Goal: Task Accomplishment & Management: Use online tool/utility

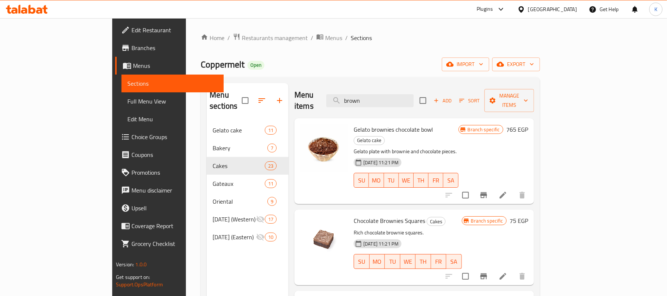
click at [528, 9] on div at bounding box center [522, 9] width 11 height 8
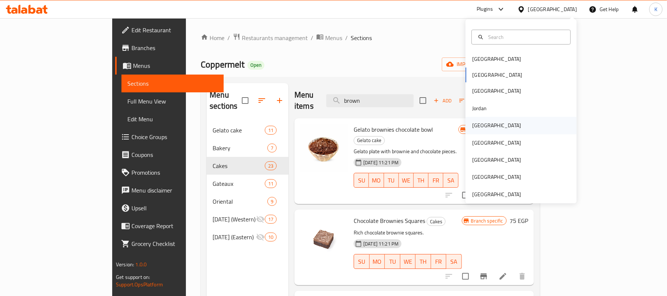
click at [475, 125] on div "[GEOGRAPHIC_DATA]" at bounding box center [496, 125] width 49 height 8
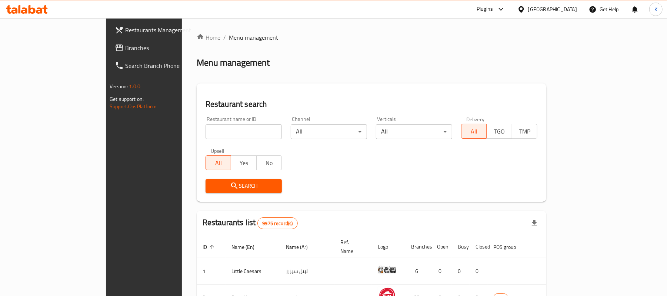
click at [206, 121] on div "Restaurant name or ID Restaurant name or ID" at bounding box center [244, 127] width 76 height 23
click at [206, 128] on input "search" at bounding box center [244, 131] width 76 height 15
paste input "1286"
type input "1286"
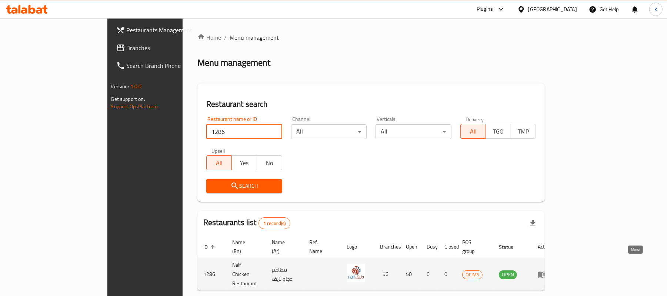
click at [551, 270] on link "enhanced table" at bounding box center [545, 274] width 14 height 9
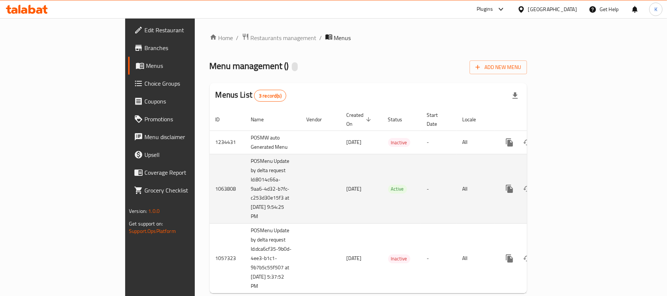
scroll to position [11, 0]
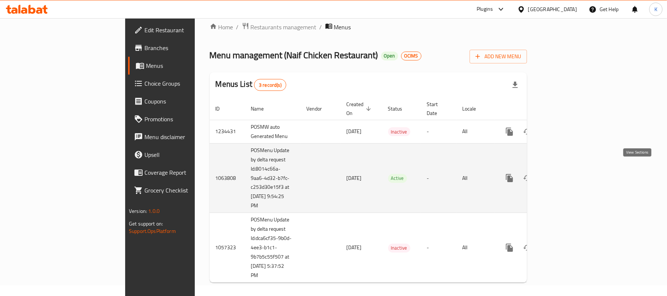
click at [566, 174] on icon "enhanced table" at bounding box center [563, 177] width 7 height 7
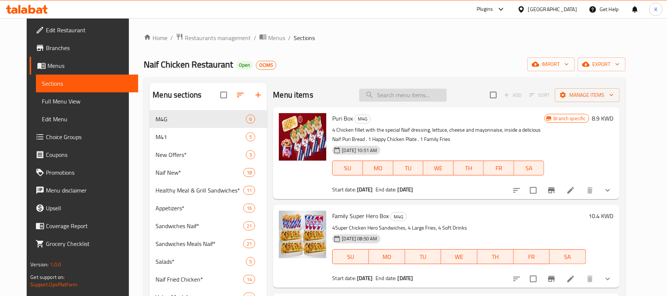
click at [415, 97] on input "search" at bounding box center [402, 95] width 87 height 13
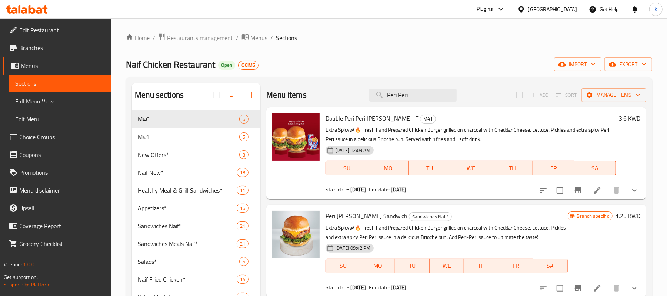
type input "Peri Peri"
click at [630, 190] on icon "show more" at bounding box center [634, 190] width 9 height 9
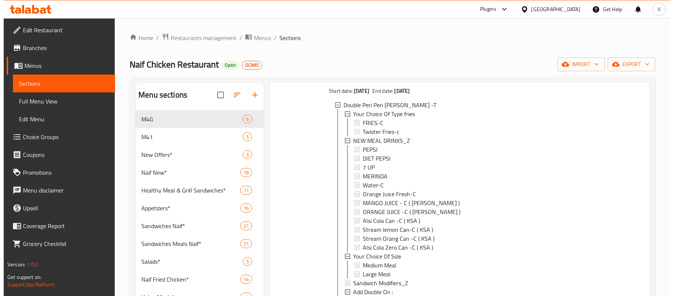
scroll to position [1, 0]
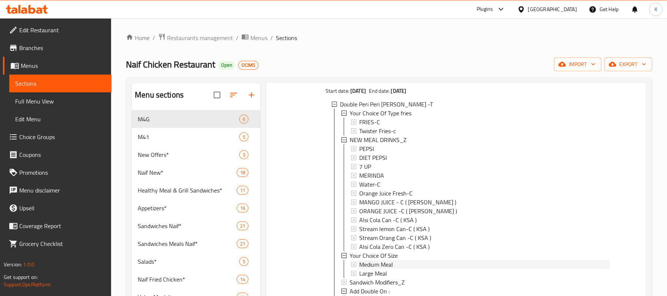
click at [384, 262] on span "Medium Meal" at bounding box center [376, 264] width 34 height 9
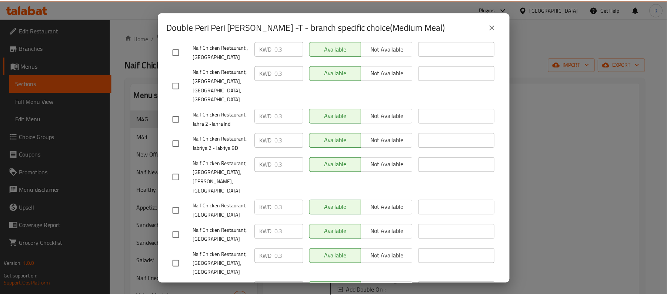
scroll to position [1344, 0]
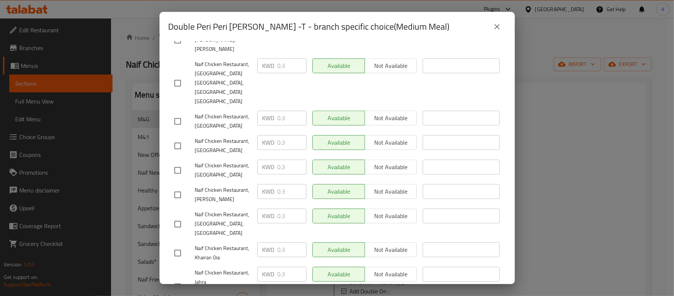
click at [496, 29] on icon "close" at bounding box center [497, 26] width 9 height 9
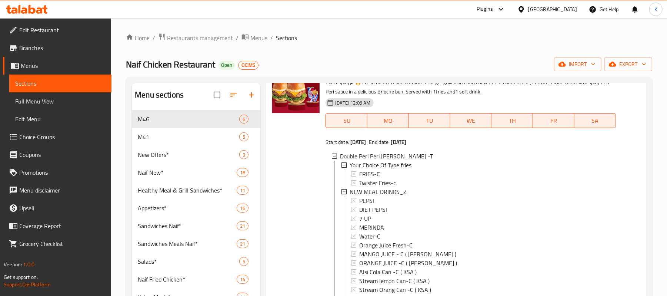
scroll to position [0, 0]
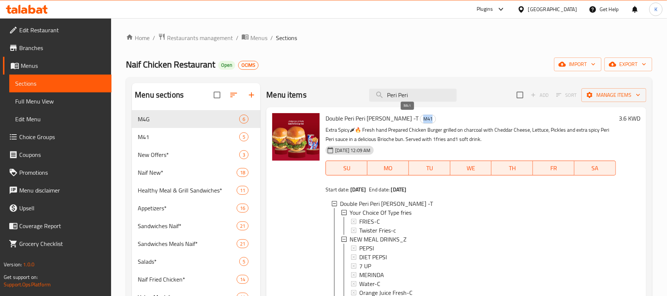
drag, startPoint x: 415, startPoint y: 121, endPoint x: 403, endPoint y: 121, distance: 11.9
click at [420, 121] on div "M41" at bounding box center [428, 118] width 16 height 9
click at [41, 47] on span "Branches" at bounding box center [62, 47] width 86 height 9
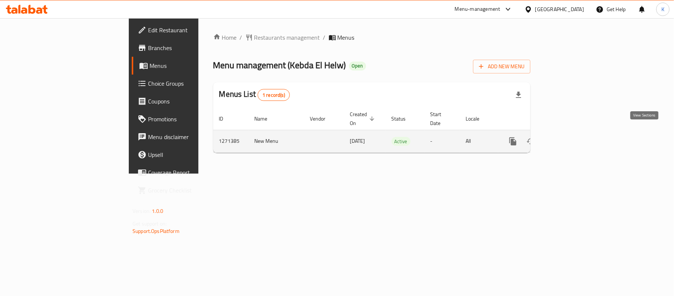
click at [571, 137] on icon "enhanced table" at bounding box center [566, 141] width 9 height 9
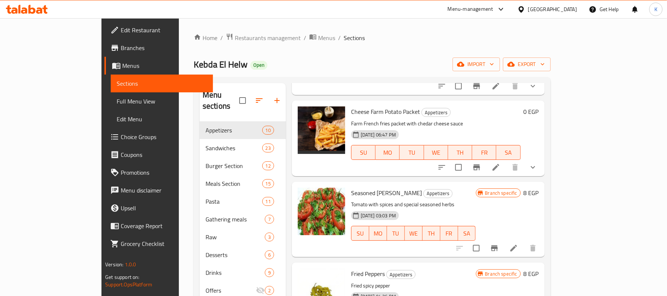
scroll to position [296, 0]
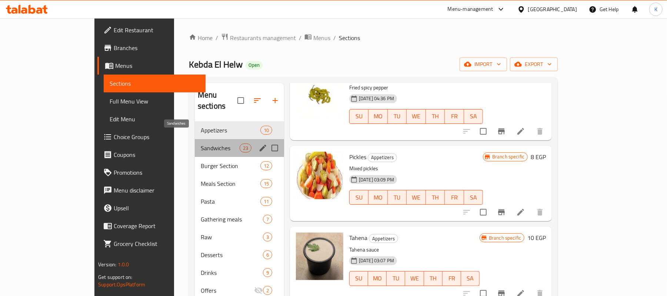
click at [206, 143] on span "Sandwiches" at bounding box center [220, 147] width 39 height 9
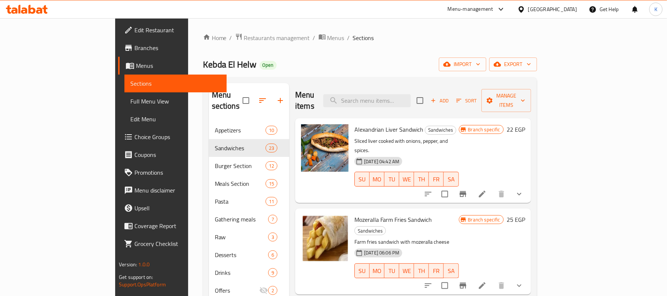
click at [531, 267] on div "Menu items Add Sort Manage items Alexandrian Liver Sandwich Sandwiches Sliced l…" at bounding box center [410, 231] width 242 height 296
click at [528, 276] on button "show more" at bounding box center [519, 285] width 18 height 18
click at [402, 97] on input "search" at bounding box center [366, 100] width 87 height 13
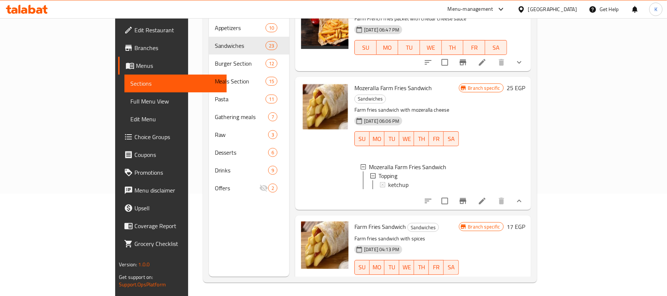
scroll to position [104, 0]
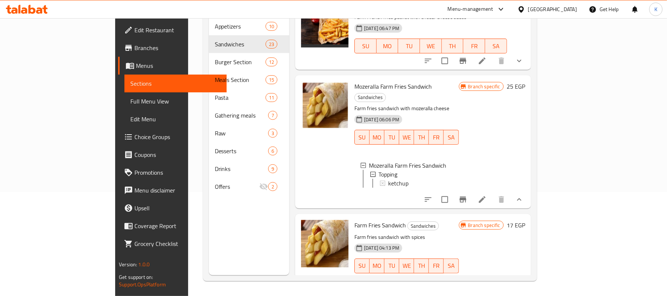
type input "Fries"
click at [525, 6] on icon at bounding box center [521, 10] width 8 height 8
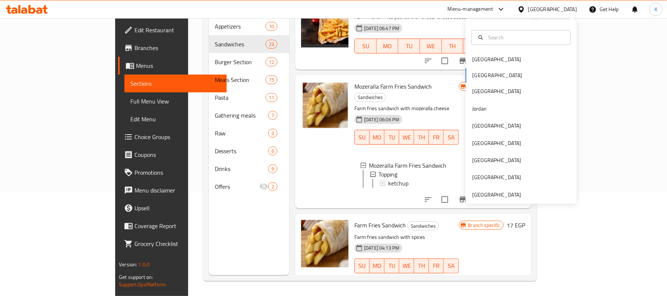
click at [473, 201] on div "[GEOGRAPHIC_DATA] [GEOGRAPHIC_DATA] [GEOGRAPHIC_DATA] [GEOGRAPHIC_DATA] [GEOGRA…" at bounding box center [521, 112] width 111 height 184
click at [474, 200] on div "[GEOGRAPHIC_DATA] [GEOGRAPHIC_DATA] [GEOGRAPHIC_DATA] [GEOGRAPHIC_DATA] [GEOGRA…" at bounding box center [521, 112] width 111 height 184
click at [478, 197] on div "[GEOGRAPHIC_DATA]" at bounding box center [496, 194] width 49 height 8
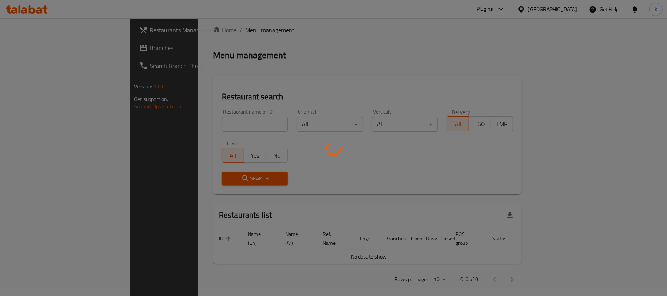
scroll to position [104, 0]
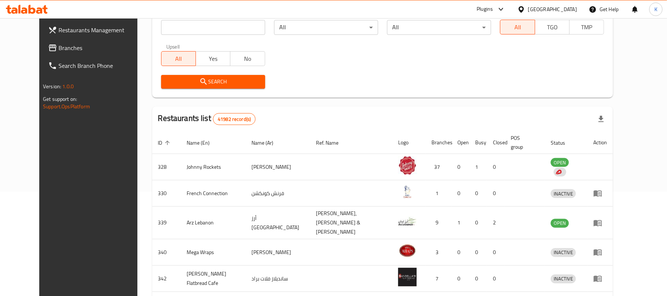
click at [59, 48] on span "Branches" at bounding box center [102, 47] width 86 height 9
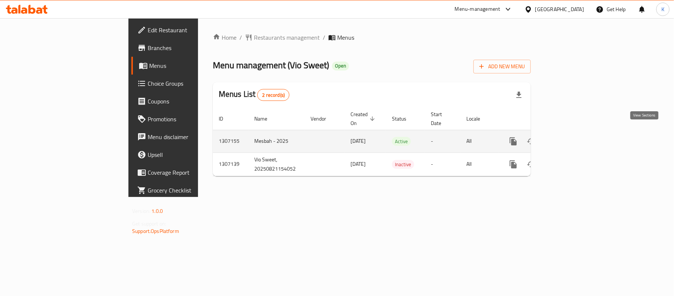
click at [576, 137] on link "enhanced table" at bounding box center [567, 141] width 18 height 18
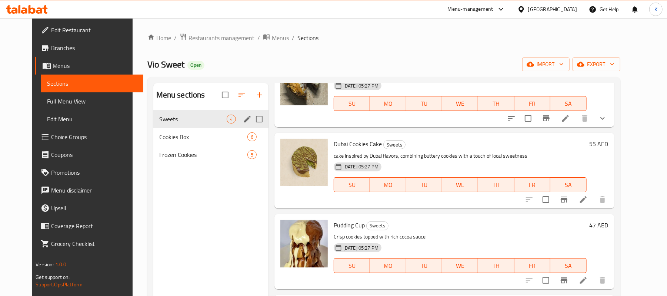
click at [174, 133] on span "Cookies Box" at bounding box center [203, 136] width 88 height 9
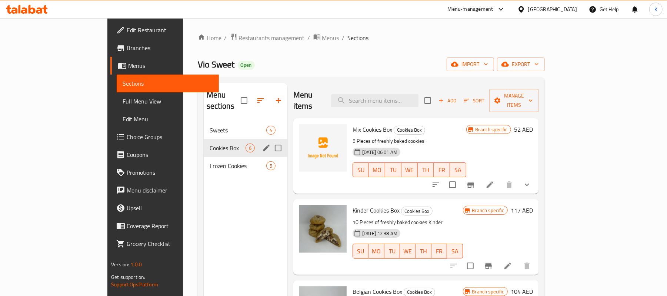
click at [204, 144] on div "Cookies Box 6" at bounding box center [246, 148] width 84 height 18
click at [210, 161] on span "Frozen Cookies" at bounding box center [238, 165] width 57 height 9
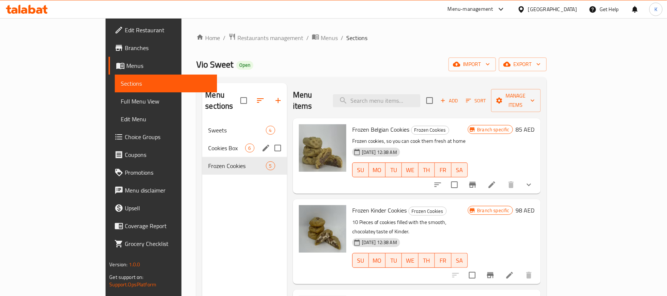
click at [208, 143] on span "Cookies Box" at bounding box center [226, 147] width 37 height 9
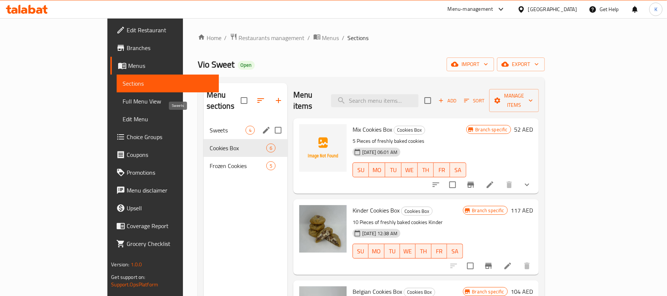
click at [210, 126] on span "Sweets" at bounding box center [228, 130] width 36 height 9
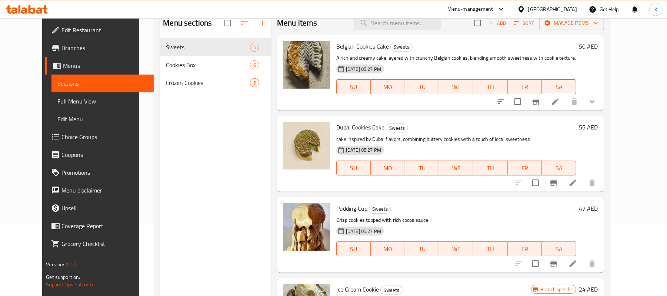
scroll to position [55, 0]
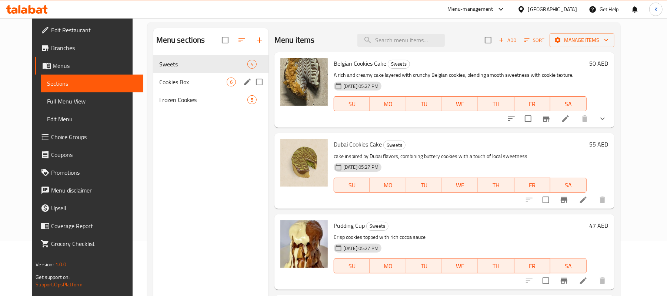
click at [182, 86] on span "Cookies Box" at bounding box center [192, 81] width 67 height 9
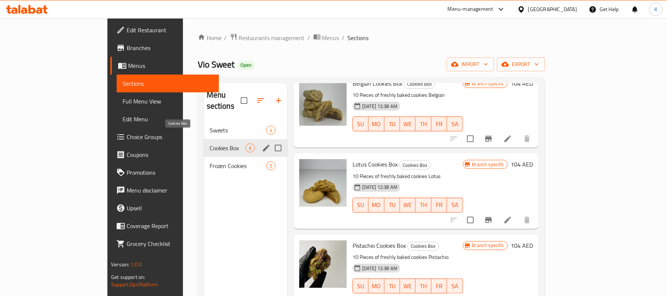
click at [210, 143] on span "Cookies Box" at bounding box center [228, 147] width 36 height 9
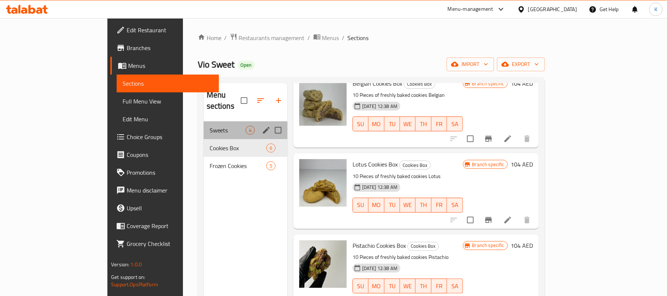
click at [204, 127] on div "Sweets 4" at bounding box center [246, 130] width 84 height 18
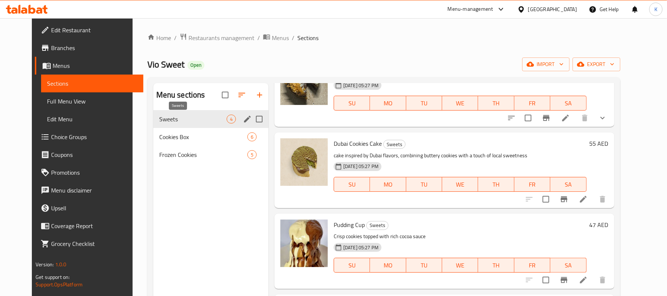
click at [188, 122] on span "Sweets" at bounding box center [192, 118] width 67 height 9
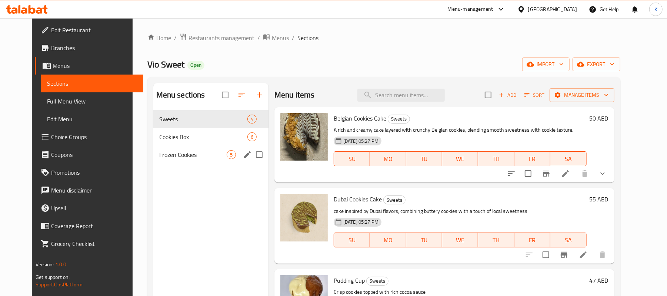
click at [187, 146] on div "Frozen Cookies 5" at bounding box center [210, 155] width 115 height 18
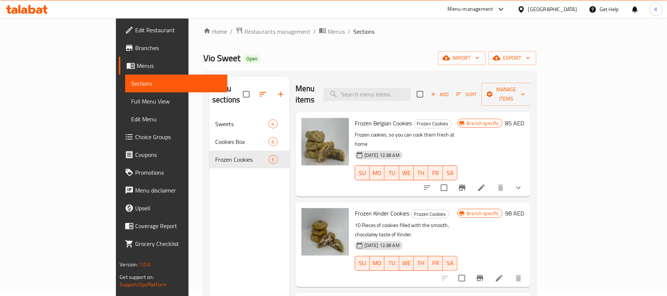
scroll to position [5, 0]
click at [559, 7] on div "[GEOGRAPHIC_DATA]" at bounding box center [552, 9] width 49 height 8
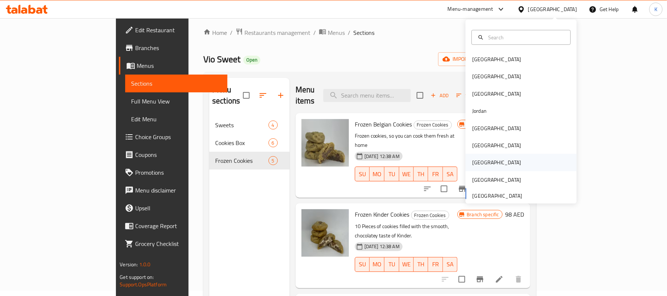
click at [484, 159] on div "[GEOGRAPHIC_DATA]" at bounding box center [521, 162] width 111 height 17
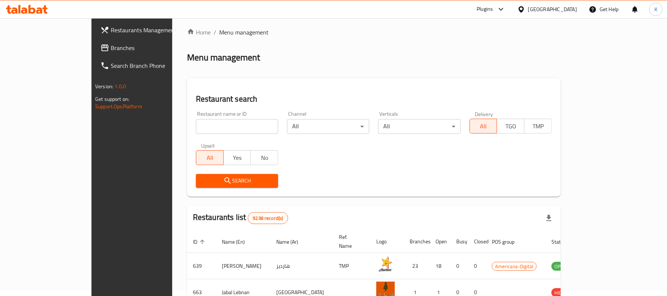
click at [212, 128] on input "search" at bounding box center [237, 126] width 82 height 15
paste input "705171"
type input "705171"
click button "Search" at bounding box center [237, 181] width 82 height 14
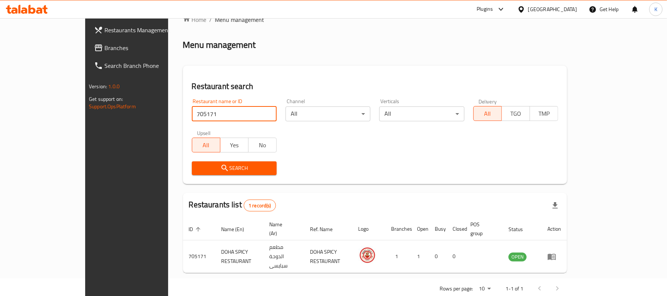
scroll to position [21, 0]
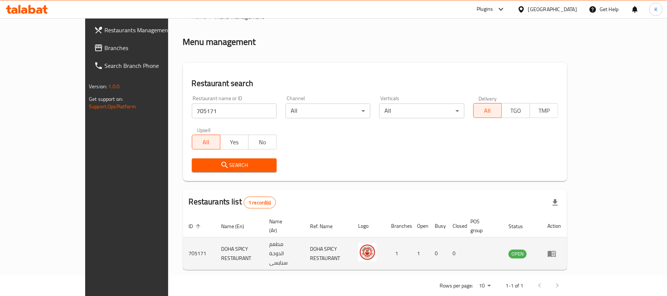
click at [567, 237] on td "enhanced table" at bounding box center [554, 253] width 26 height 33
click at [556, 249] on icon "enhanced table" at bounding box center [551, 253] width 9 height 9
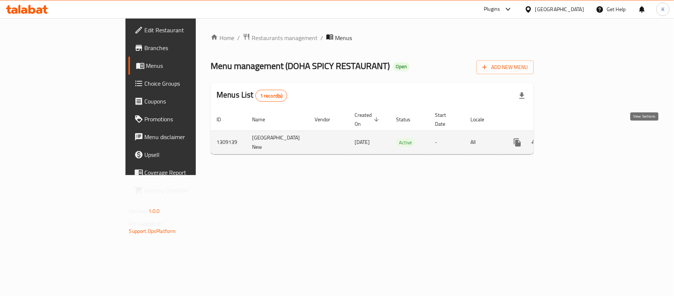
click at [574, 139] on icon "enhanced table" at bounding box center [571, 142] width 7 height 7
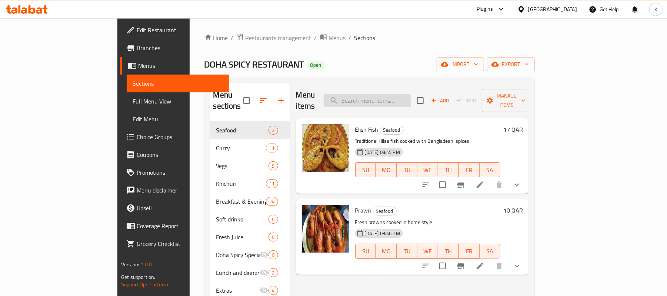
drag, startPoint x: 399, startPoint y: 101, endPoint x: 405, endPoint y: 93, distance: 10.7
click at [399, 98] on input "search" at bounding box center [367, 100] width 87 height 13
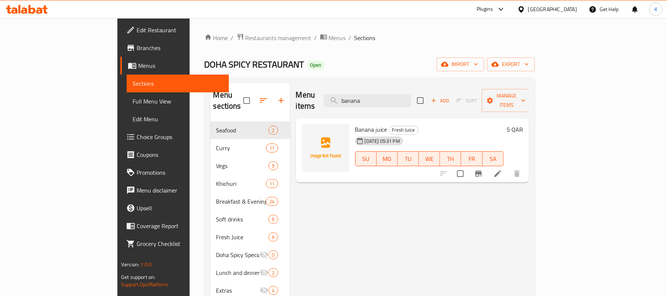
drag, startPoint x: 414, startPoint y: 94, endPoint x: 302, endPoint y: 83, distance: 112.4
click at [323, 87] on div "Menu items banana Add Sort Manage items" at bounding box center [412, 100] width 233 height 35
paste input "Beef Kala Bhuna Khichuri"
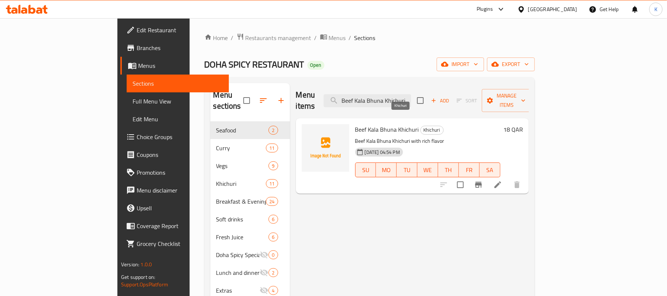
click at [431, 106] on div "Menu items Beef Kala Bhuna Khichuri Add Sort Manage items" at bounding box center [412, 100] width 233 height 35
click at [411, 98] on input "Beef Kala Bhuna Khichuri" at bounding box center [367, 100] width 87 height 13
paste input "olija (Beef Liver Curry)"
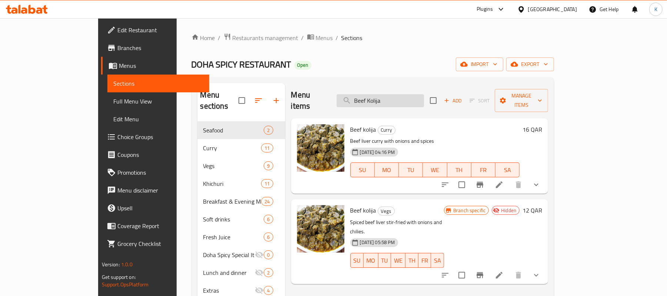
drag, startPoint x: 409, startPoint y: 101, endPoint x: 400, endPoint y: 101, distance: 8.9
click at [400, 101] on input "Beef Kolija" at bounding box center [380, 100] width 87 height 13
type input "B"
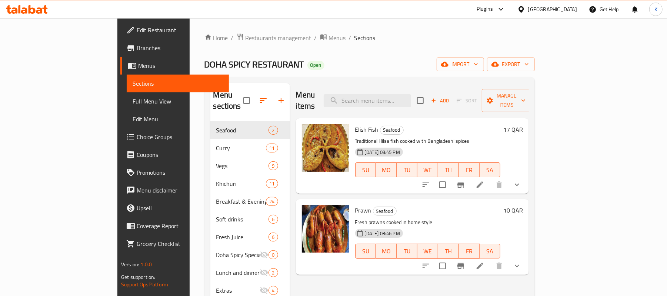
paste input "Chicken Khichuri"
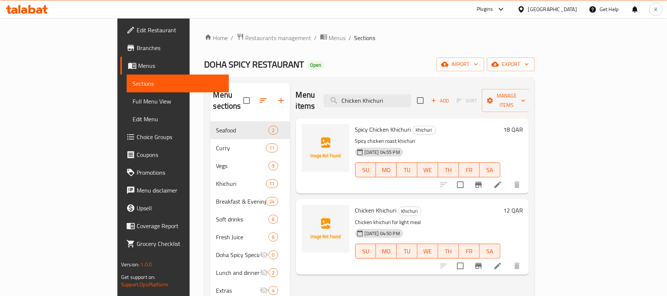
click at [415, 103] on div "Menu items Chicken Khichuri Add Sort Manage items" at bounding box center [412, 100] width 233 height 35
click at [411, 100] on input "Chicken Khichuri" at bounding box center [367, 100] width 87 height 13
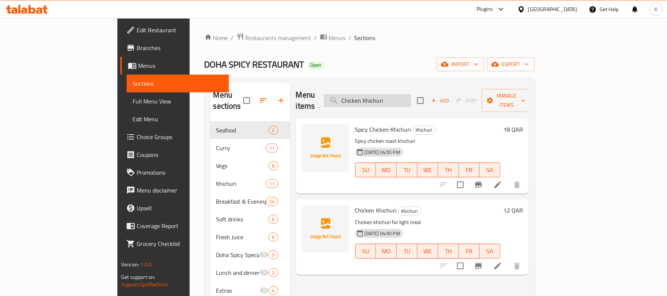
paste input "Roast with Polao"
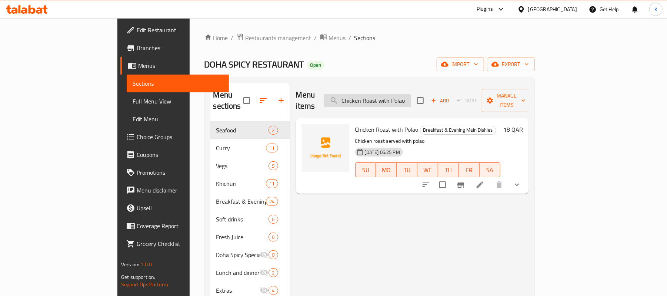
click at [411, 94] on input "Chicken Roast with Polao" at bounding box center [367, 100] width 87 height 13
paste input "otpoti"
drag, startPoint x: 424, startPoint y: 94, endPoint x: 273, endPoint y: 101, distance: 151.3
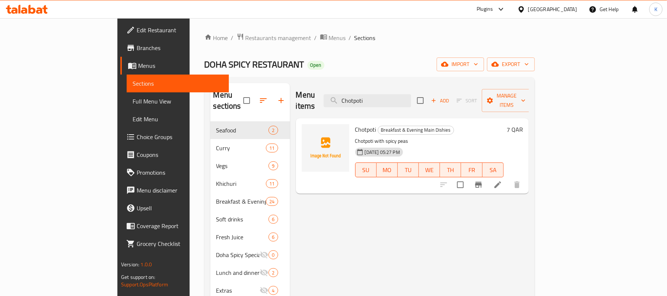
click at [296, 100] on div "Menu items Chotpoti Add Sort Manage items" at bounding box center [412, 100] width 233 height 35
paste input "rab Khichur"
drag, startPoint x: 426, startPoint y: 93, endPoint x: 172, endPoint y: 86, distance: 254.1
click at [211, 86] on div "Menu sections Seafood 2 Curry 11 Vegs 9 Khichuri 11 Breakfast & Evening Main Di…" at bounding box center [369, 231] width 318 height 296
paste input "Fried Bitter Gourd"
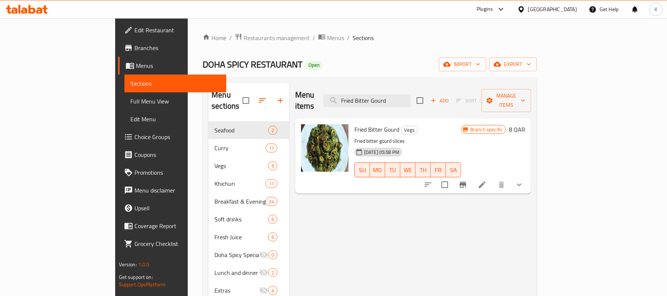
drag, startPoint x: 437, startPoint y: 96, endPoint x: 131, endPoint y: 67, distance: 307.7
click at [203, 70] on div "Home / Restaurants management / Menus / Sections DOHA SPICY RESTAURANT Open imp…" at bounding box center [370, 208] width 334 height 351
paste input "uska Pani Puri"
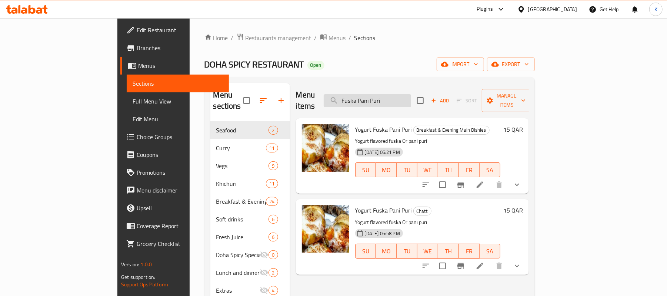
click at [411, 95] on input "Fuska Pani Puri" at bounding box center [367, 100] width 87 height 13
paste input "-1"
click at [526, 257] on button "show more" at bounding box center [517, 266] width 18 height 18
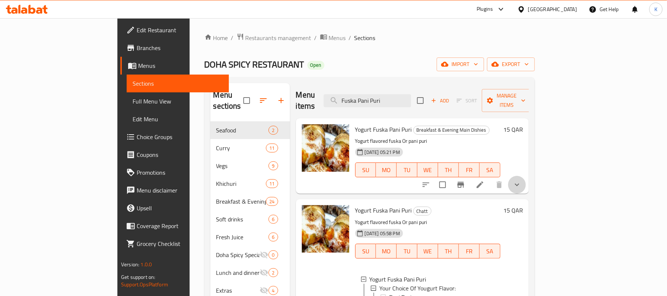
click at [526, 181] on button "show more" at bounding box center [517, 185] width 18 height 18
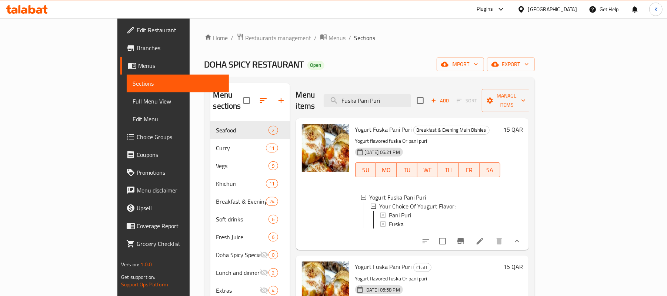
drag, startPoint x: 439, startPoint y: 94, endPoint x: 146, endPoint y: 80, distance: 293.3
click at [204, 80] on div "Menu sections Seafood 2 Curry 11 Vegs 9 Khichuri 11 Breakfast & Evening Main Di…" at bounding box center [369, 230] width 330 height 307
paste input "Hilsa Khich"
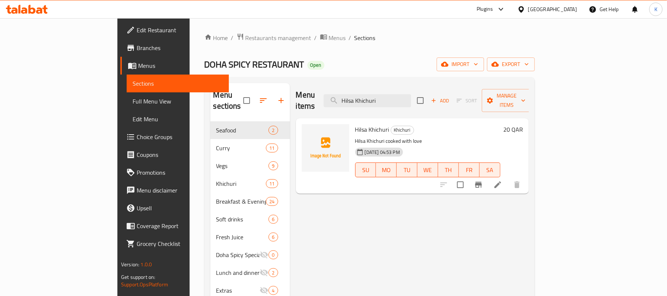
drag, startPoint x: 430, startPoint y: 91, endPoint x: 196, endPoint y: 73, distance: 234.7
click at [241, 80] on div "Menu sections Seafood 2 Curry 11 Vegs 9 Khichuri 11 Breakfast & Evening Main Di…" at bounding box center [369, 230] width 330 height 307
paste input "Polao"
drag, startPoint x: 433, startPoint y: 93, endPoint x: 134, endPoint y: 75, distance: 300.2
click at [208, 77] on div "Menu sections Seafood 2 Curry 11 Vegs 9 Khichuri 11 Breakfast & Evening Main Di…" at bounding box center [369, 230] width 330 height 307
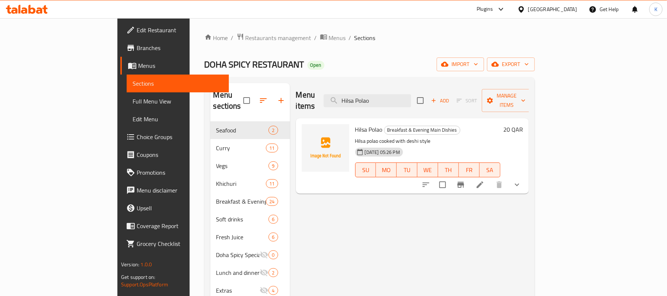
paste input "Yogurt Fuska Pani Puri"
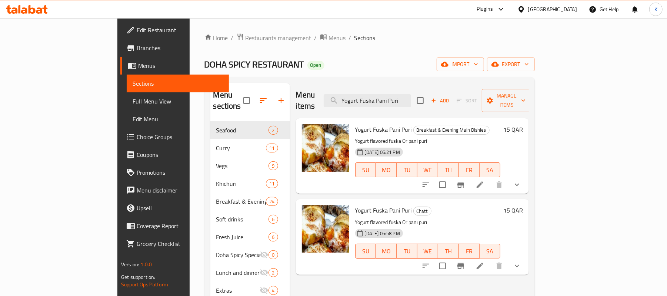
drag, startPoint x: 448, startPoint y: 92, endPoint x: 271, endPoint y: 96, distance: 177.1
click at [296, 96] on div "Menu items Yogurt Fuska Pani Puri Add Sort Manage items" at bounding box center [412, 100] width 233 height 35
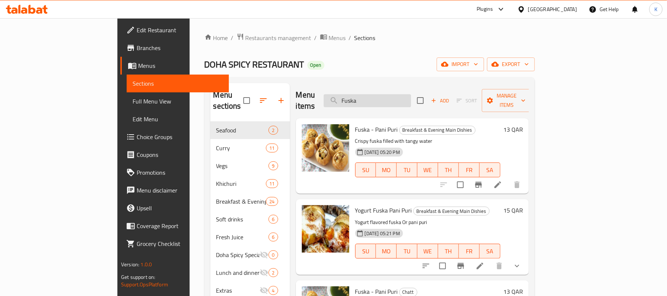
click at [411, 100] on input "Fuska" at bounding box center [367, 100] width 87 height 13
drag, startPoint x: 416, startPoint y: 98, endPoint x: 224, endPoint y: 86, distance: 192.6
click at [244, 86] on div "Menu sections Seafood 2 Curry 11 Vegs 9 Khichuri 11 Breakfast & Evening Main Di…" at bounding box center [369, 231] width 318 height 296
paste input "Lemon Mint"
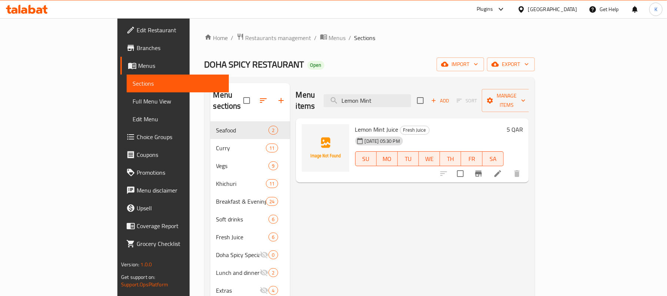
drag, startPoint x: 441, startPoint y: 98, endPoint x: 216, endPoint y: 76, distance: 226.3
click at [216, 76] on div "Home / Restaurants management / Menus / Sections DOHA SPICY RESTAURANT Open imp…" at bounding box center [369, 208] width 330 height 351
paste input "Mutton Rezala with Polao"
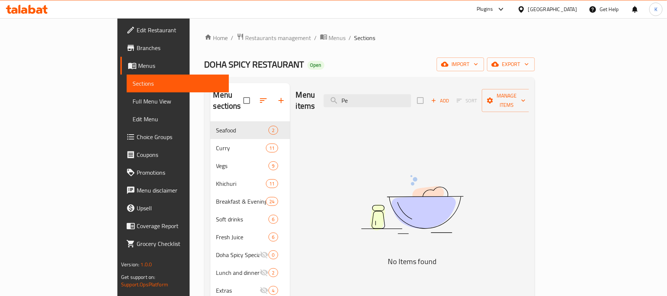
type input "P"
type input "C"
